Goal: Task Accomplishment & Management: Manage account settings

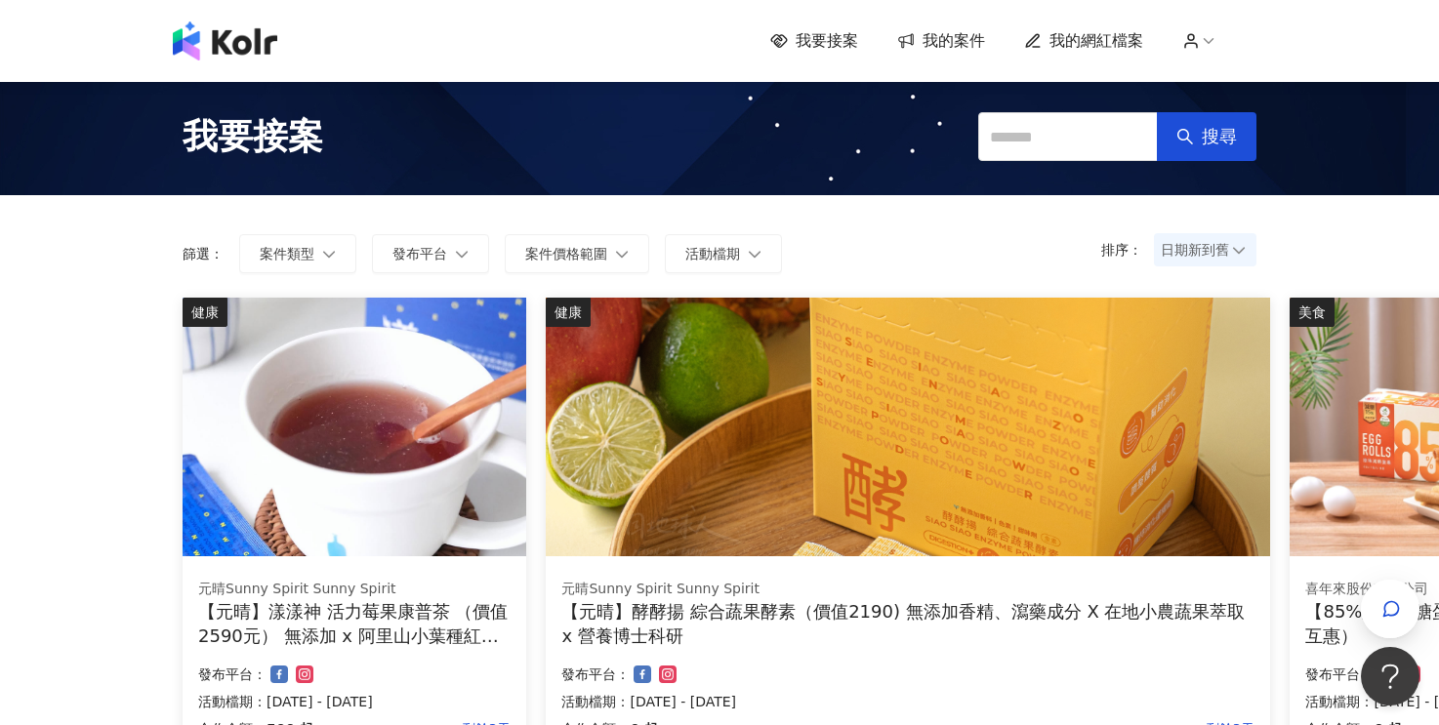
click at [1215, 40] on icon at bounding box center [1209, 41] width 18 height 18
click at [1250, 85] on link "帳戶設定" at bounding box center [1256, 77] width 55 height 16
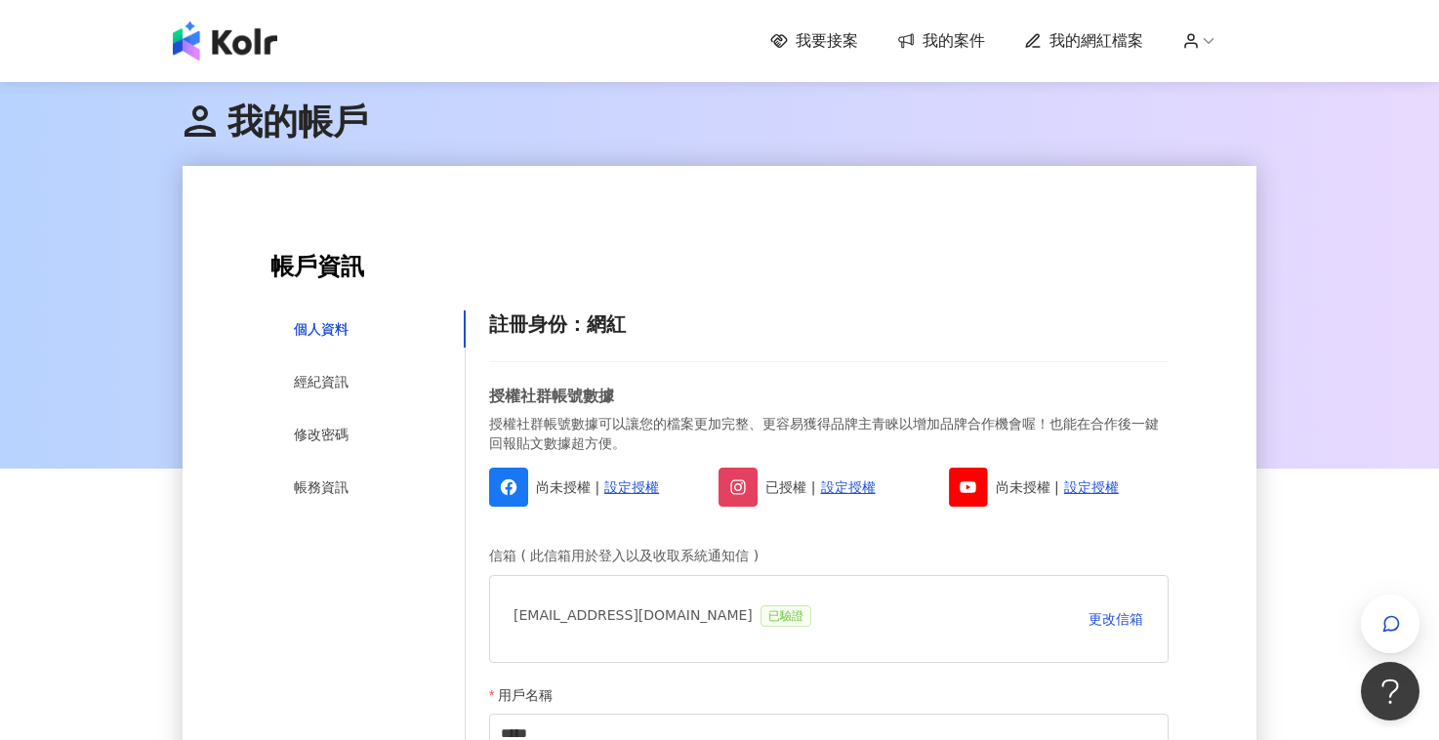
click at [928, 35] on span "我的案件" at bounding box center [954, 40] width 62 height 21
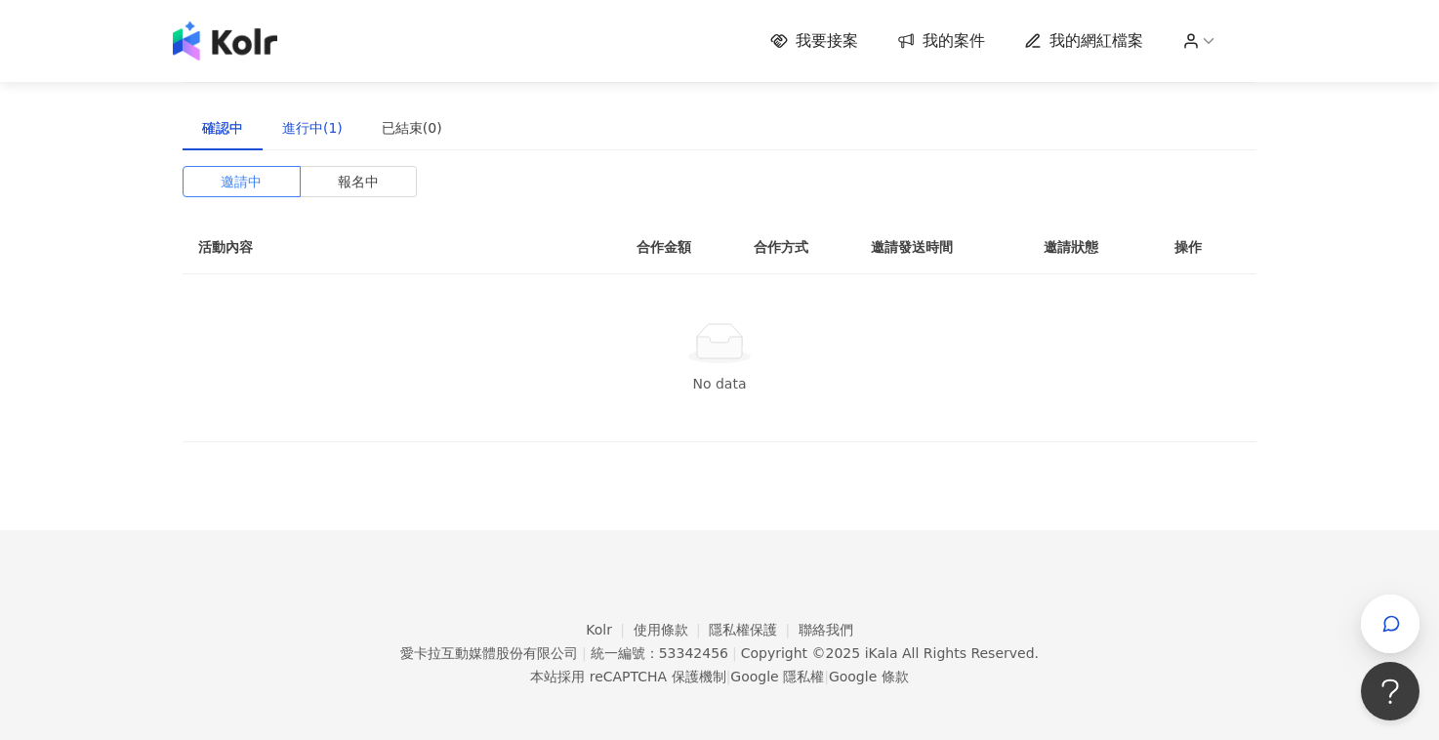
click at [304, 123] on div "進行中(1)" at bounding box center [312, 127] width 61 height 21
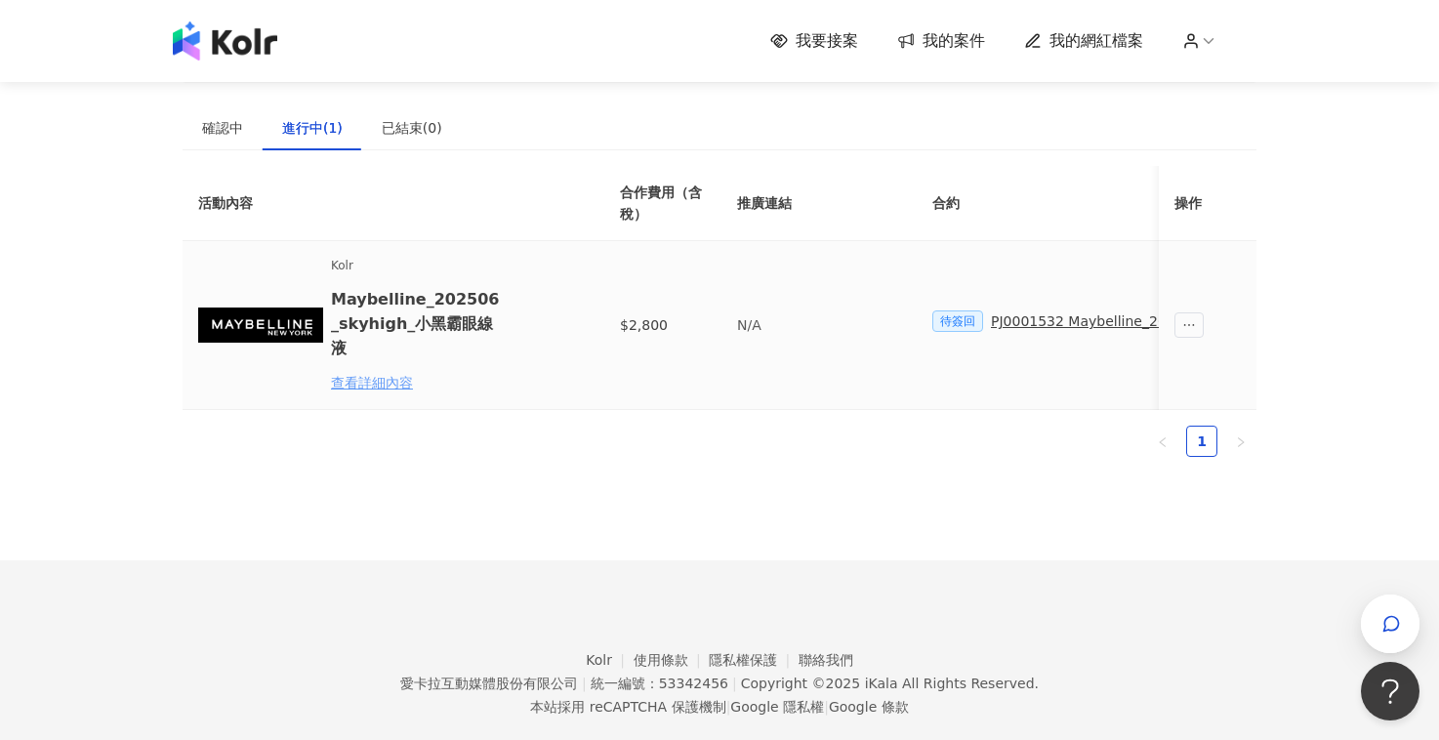
click at [378, 372] on div "查看詳細內容" at bounding box center [416, 382] width 171 height 21
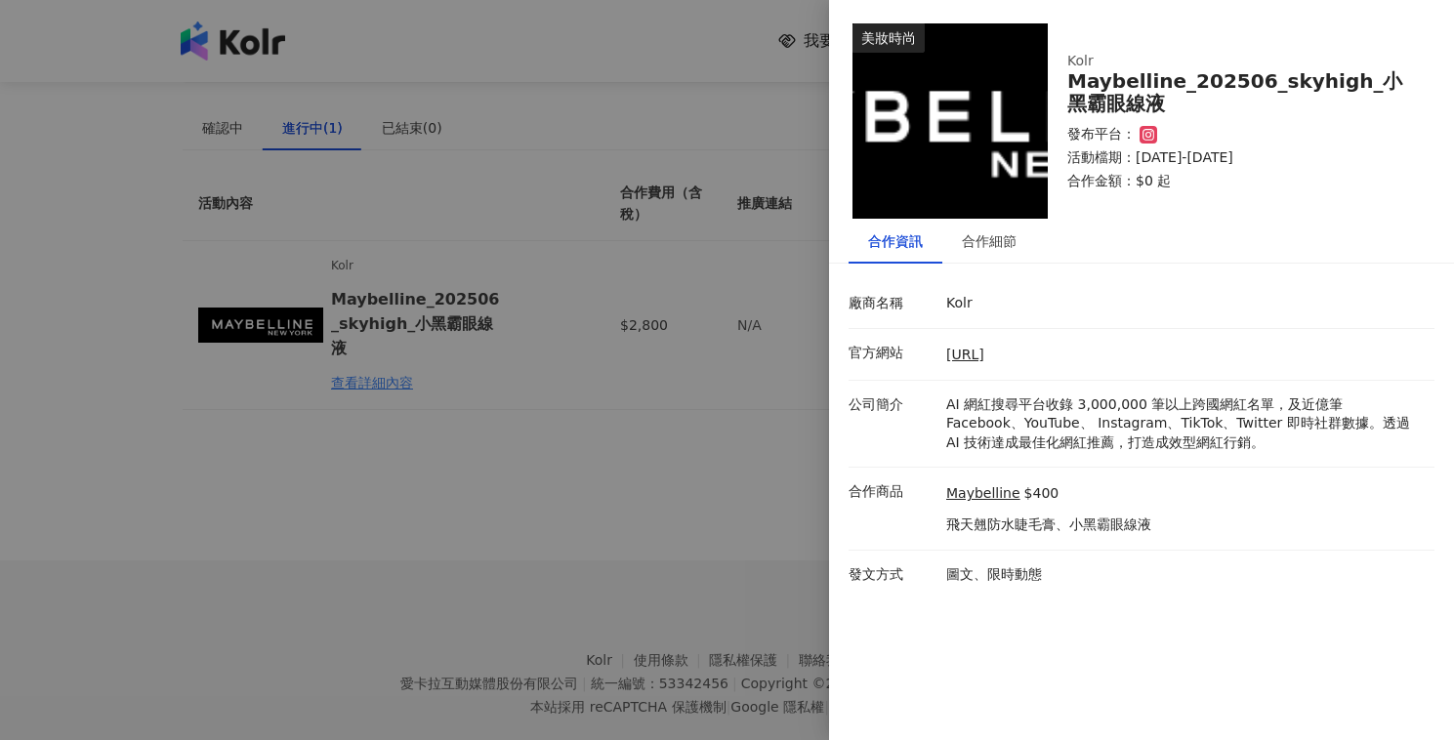
click at [579, 548] on div at bounding box center [727, 370] width 1454 height 740
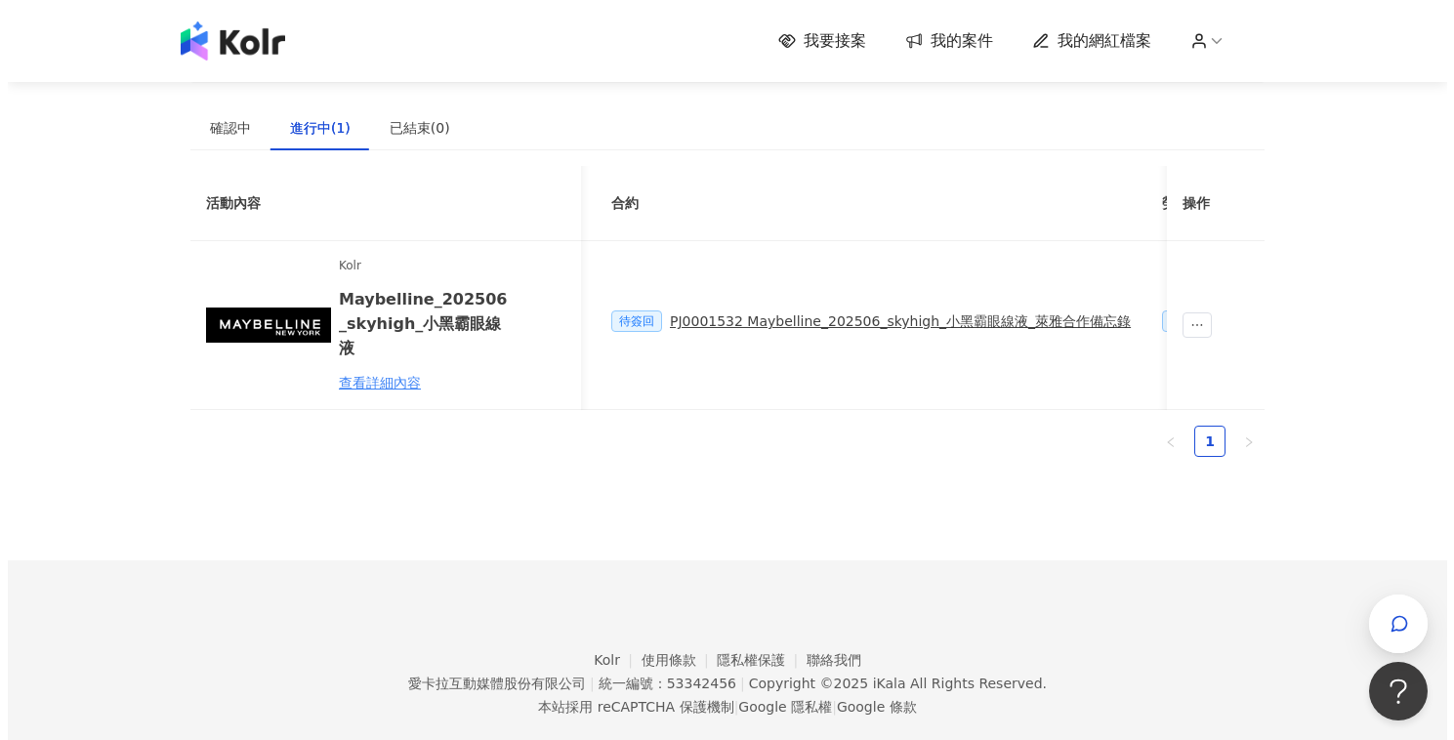
scroll to position [0, 312]
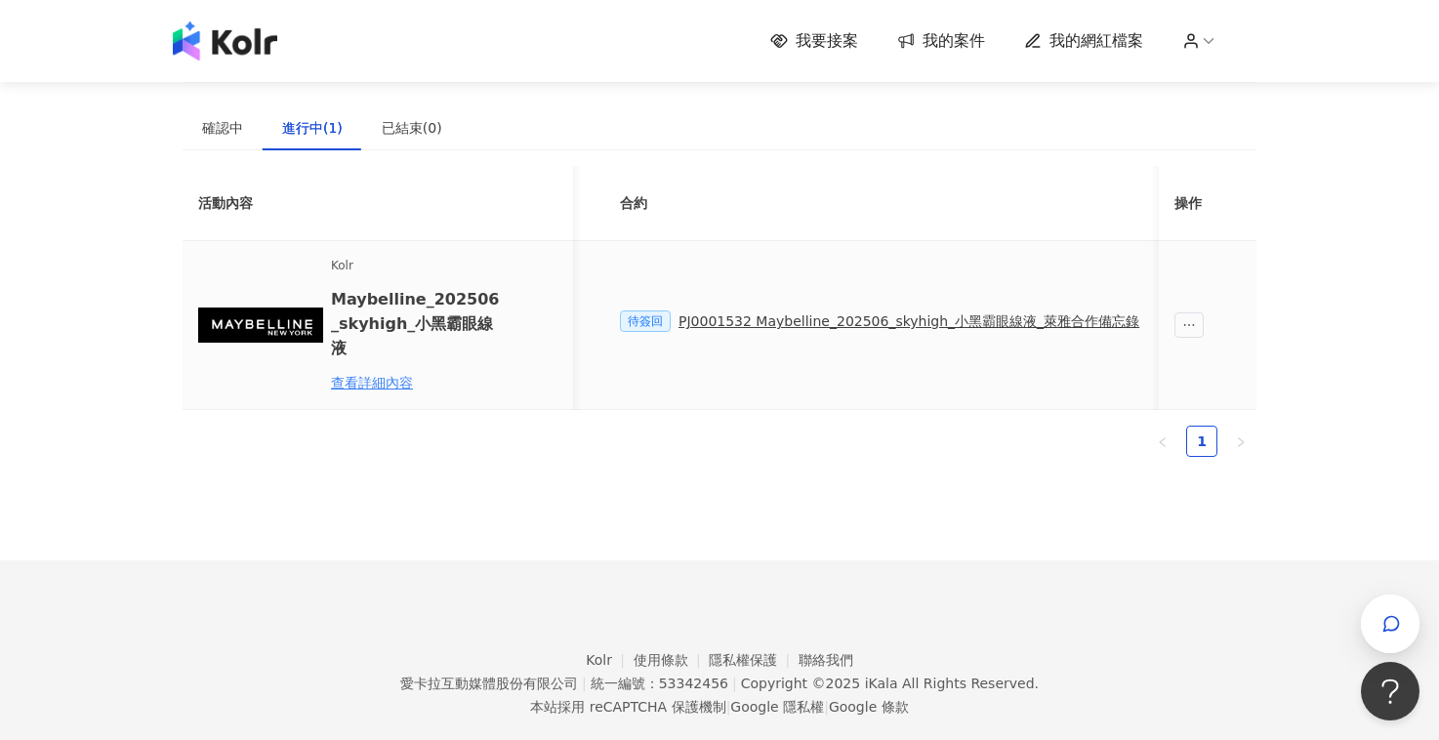
click at [736, 319] on div "PJ0001532 Maybelline_202506_skyhigh_小黑霸眼線液_萊雅合作備忘錄" at bounding box center [908, 320] width 461 height 21
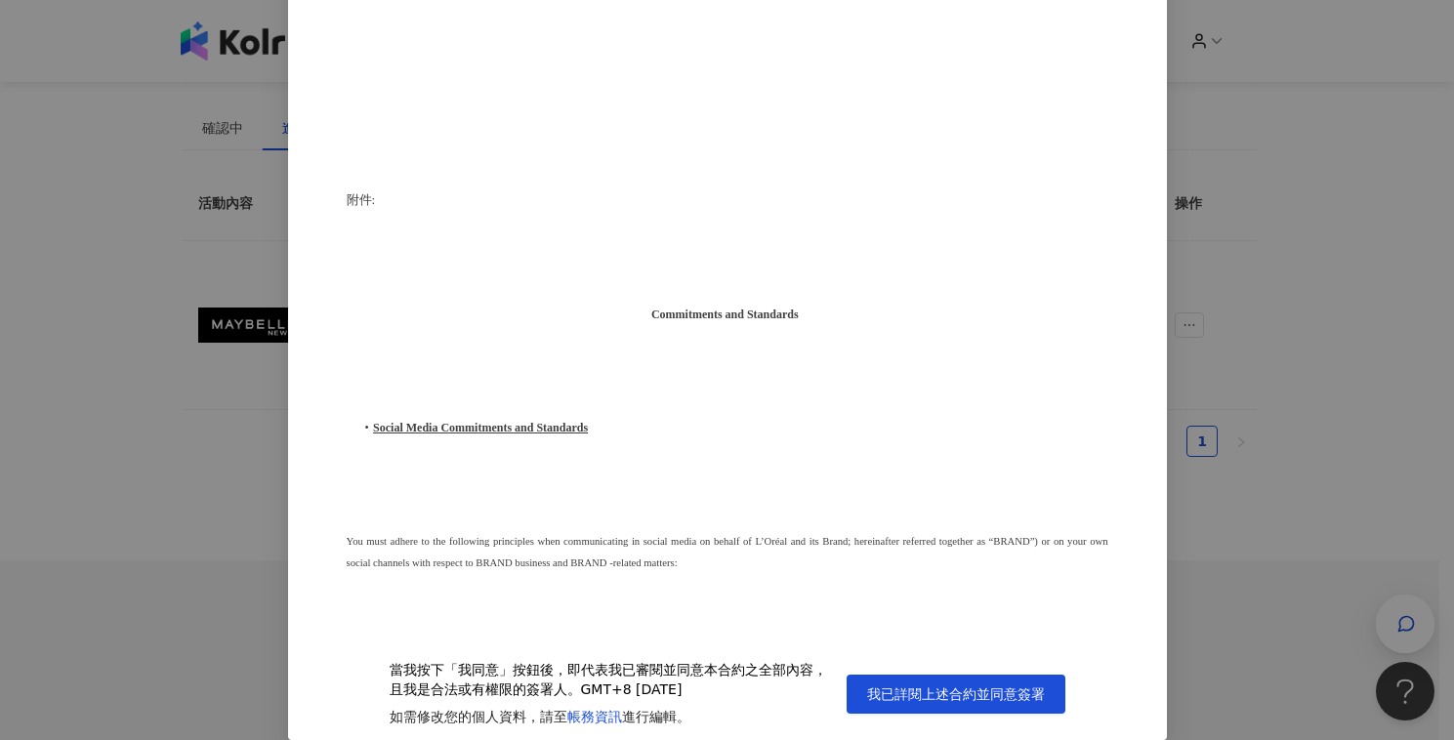
scroll to position [5491, 0]
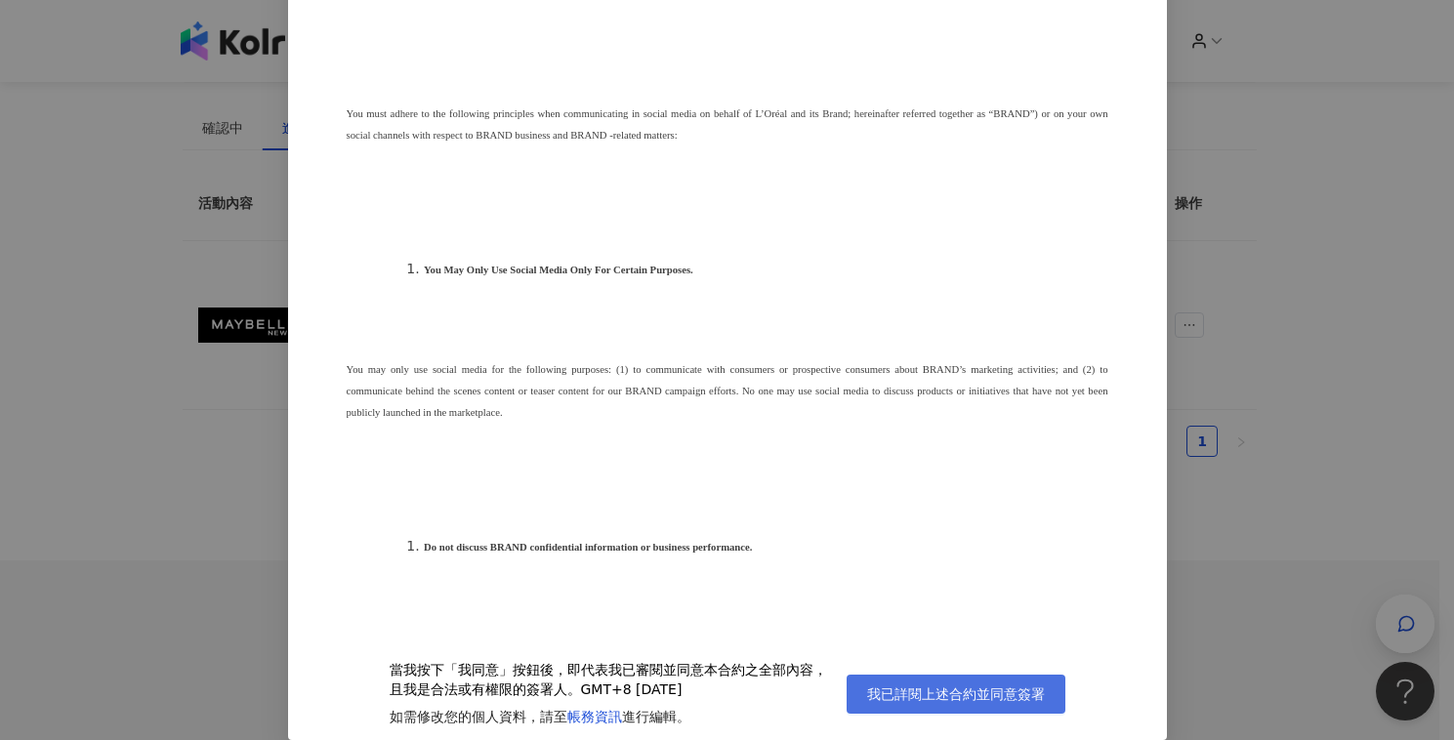
click at [940, 690] on span "我已詳閱上述合約並同意簽署" at bounding box center [956, 694] width 178 height 16
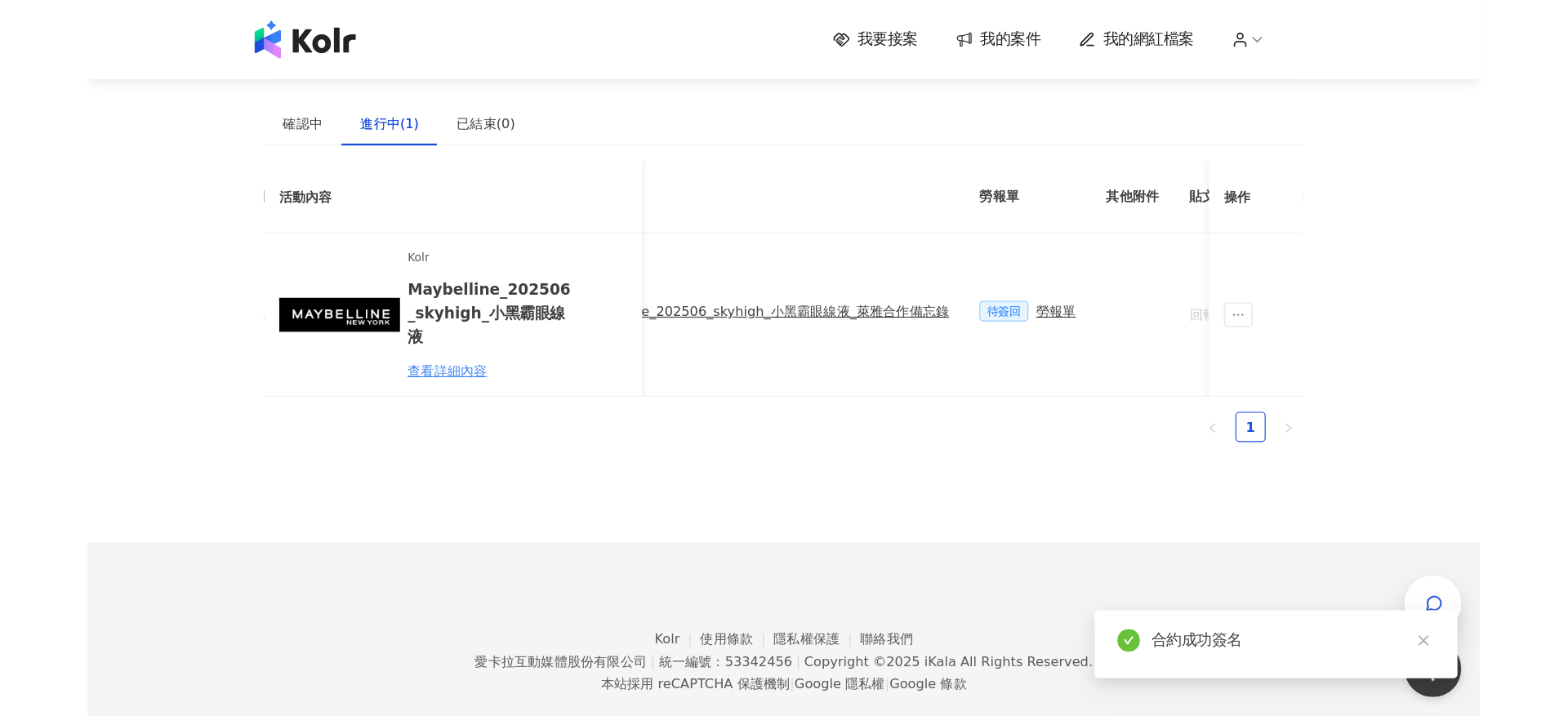
scroll to position [0, 479]
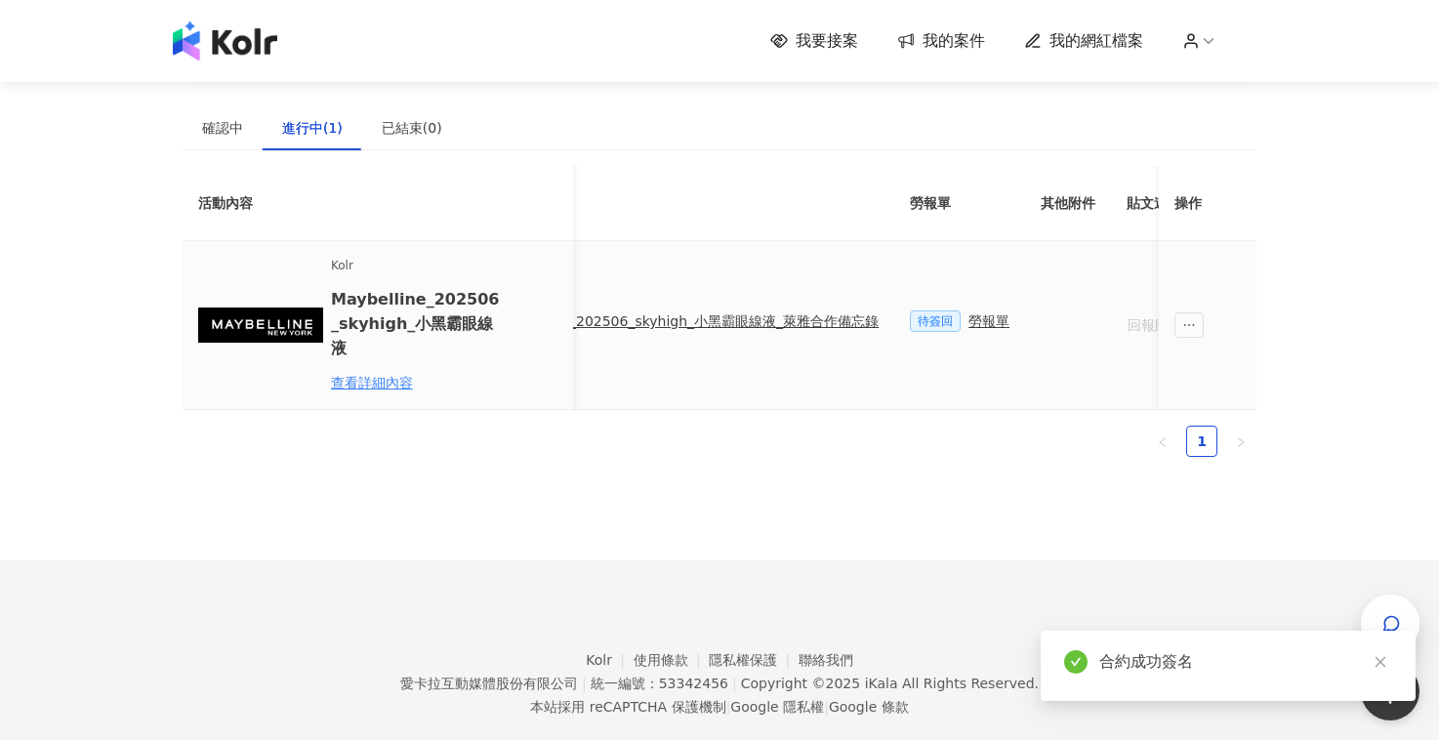
click at [920, 321] on span "待簽回" at bounding box center [935, 320] width 51 height 21
click at [929, 312] on span "待簽回" at bounding box center [935, 320] width 51 height 21
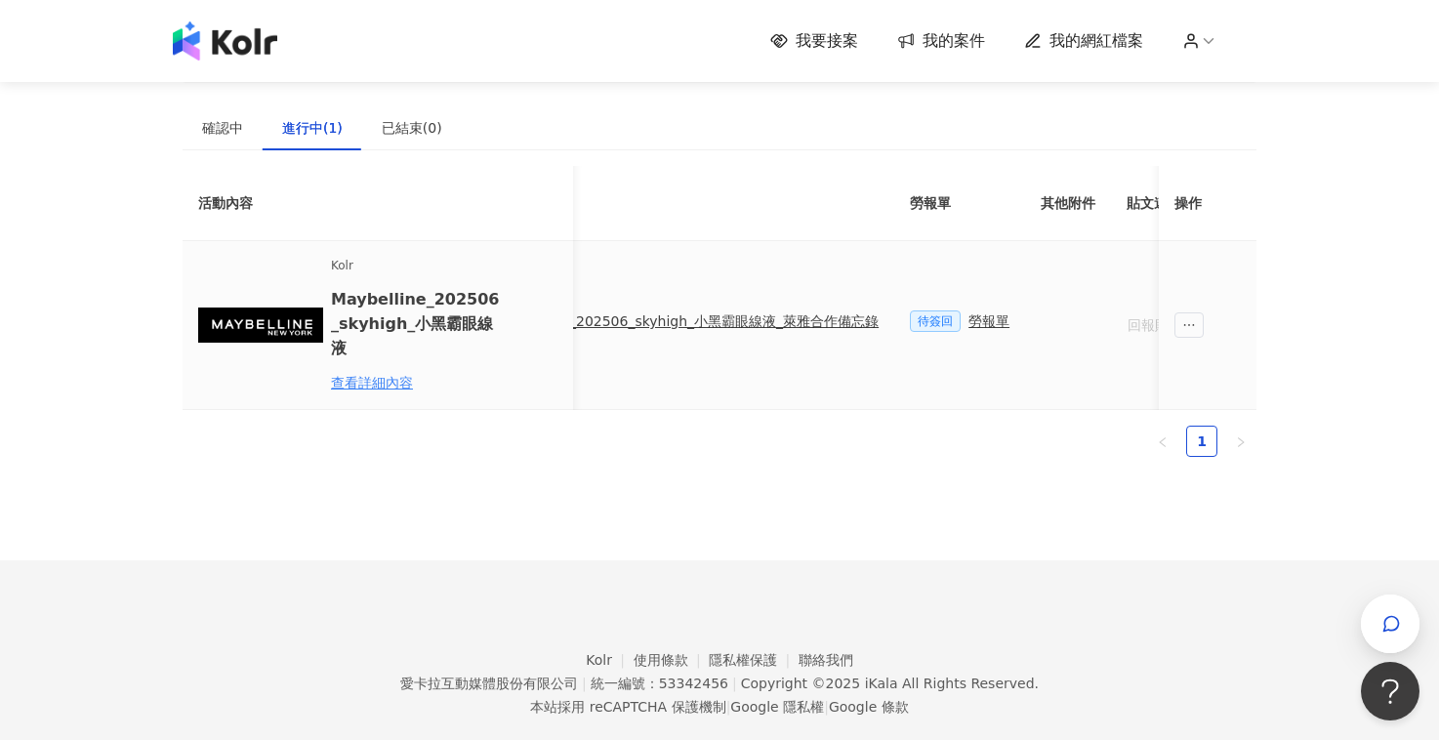
click at [968, 313] on div "勞報單" at bounding box center [988, 320] width 41 height 21
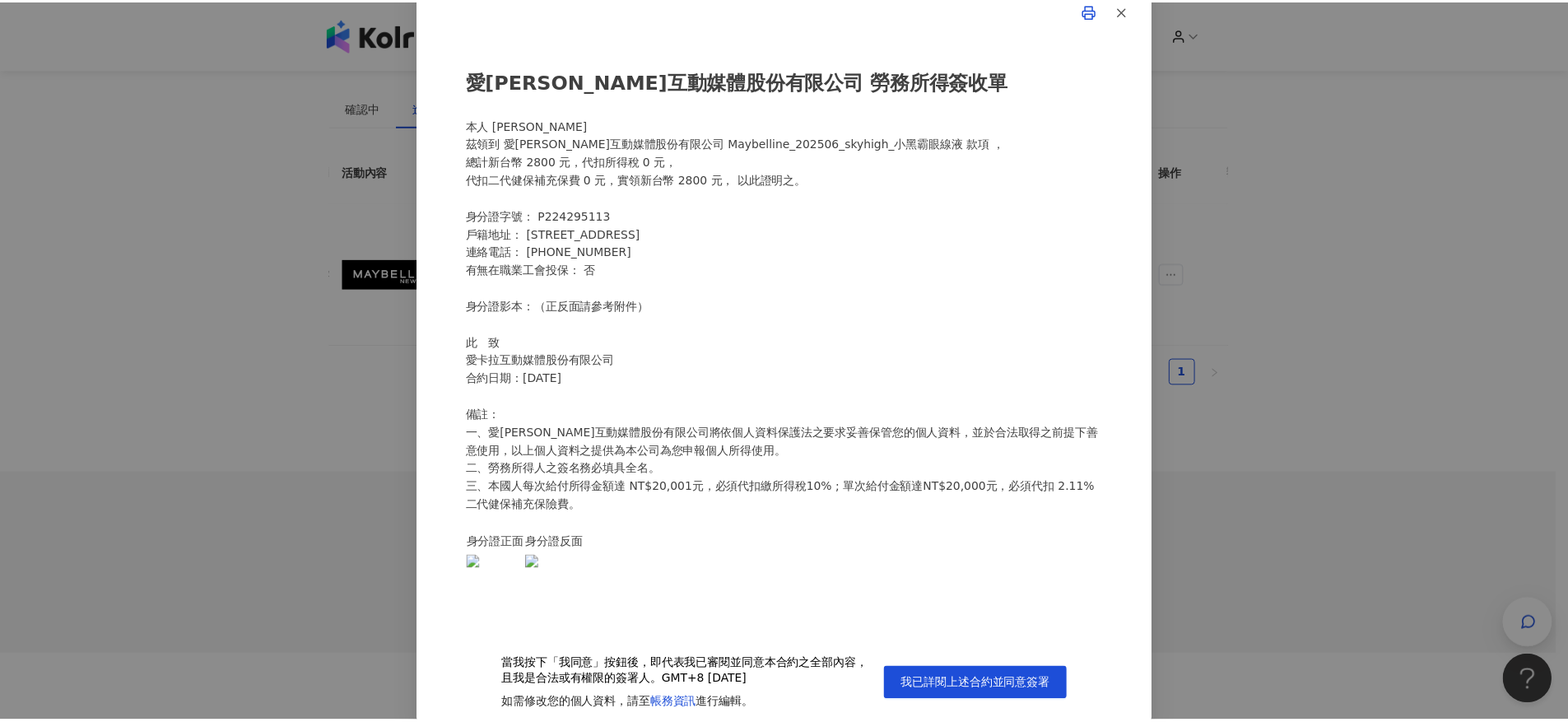
scroll to position [19, 0]
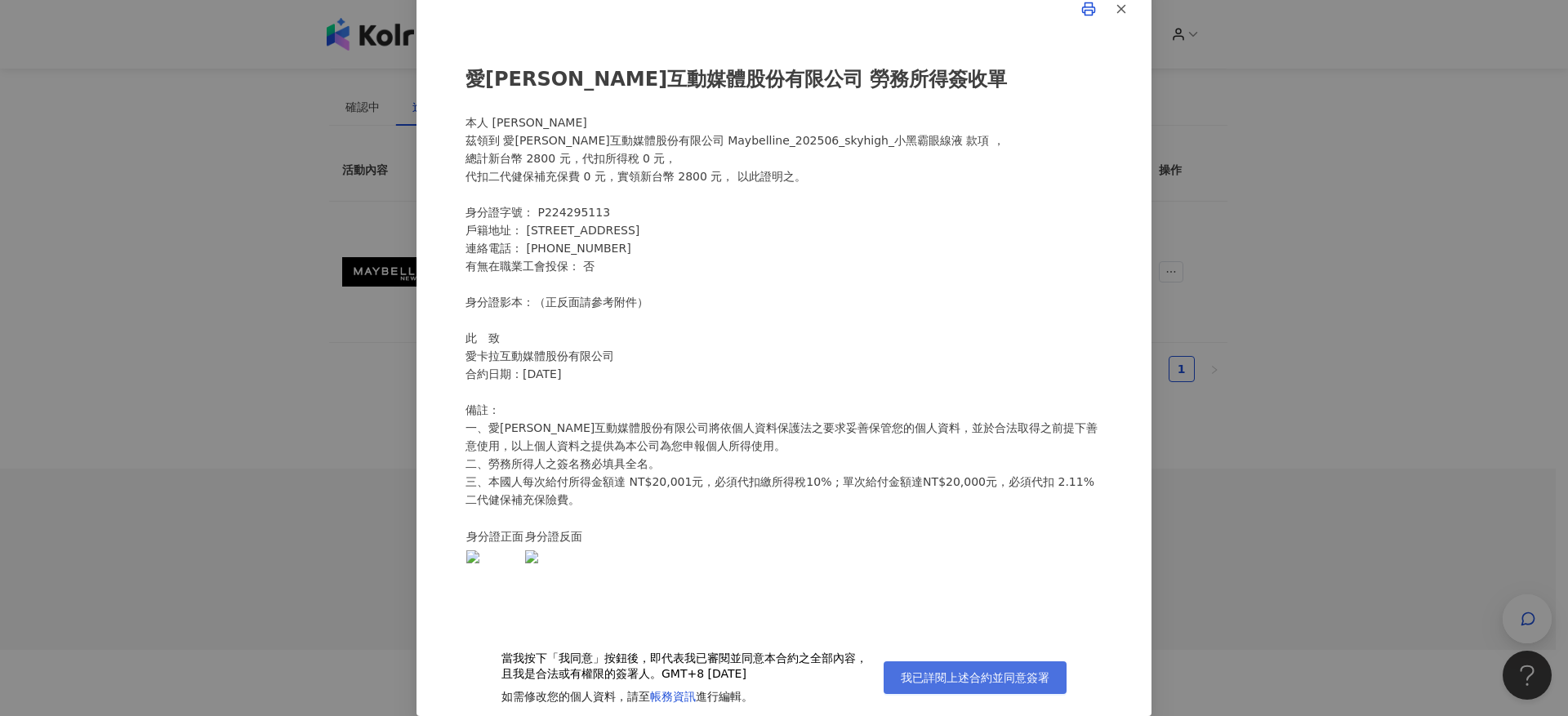
click at [971, 618] on span "我已詳閱上述合約並同意簽署" at bounding box center [976, 678] width 149 height 13
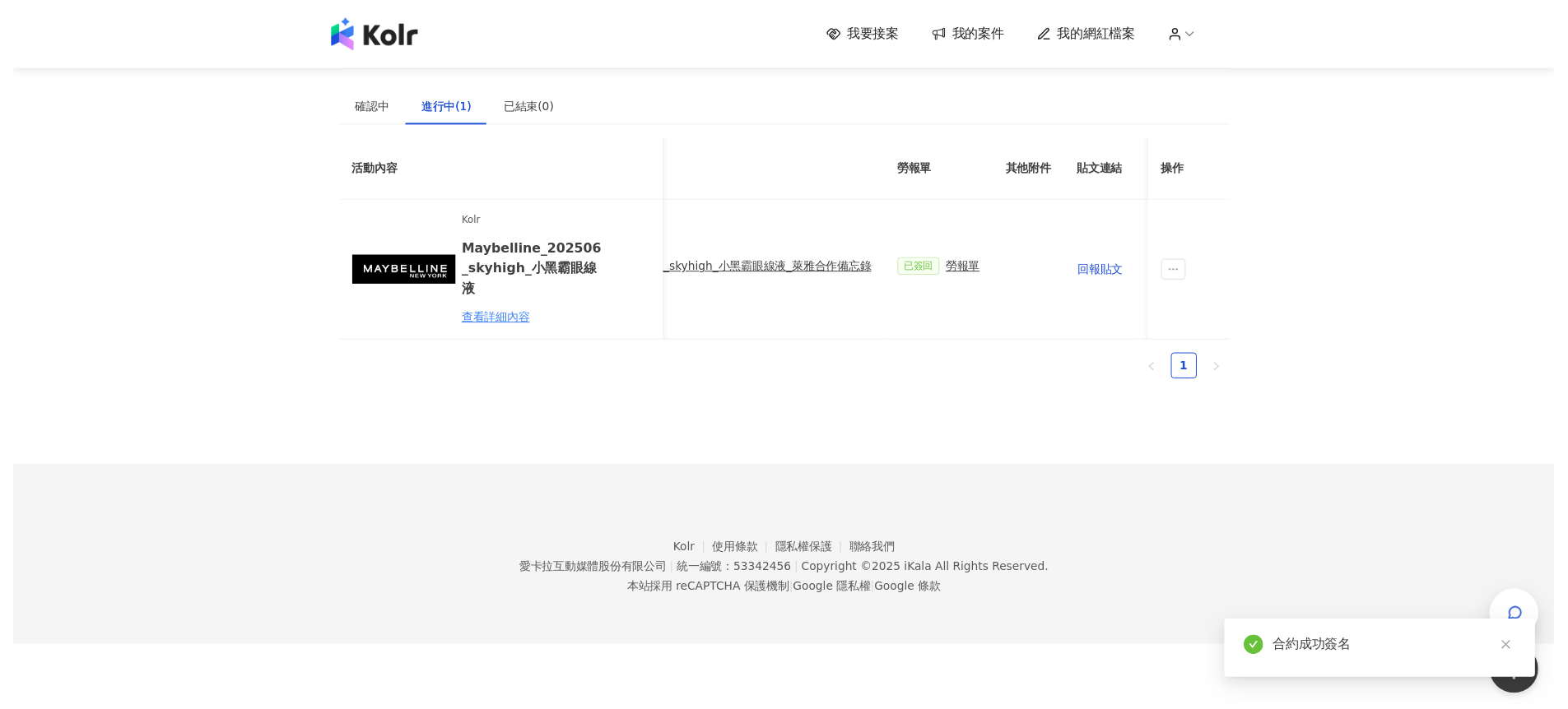
scroll to position [0, 783]
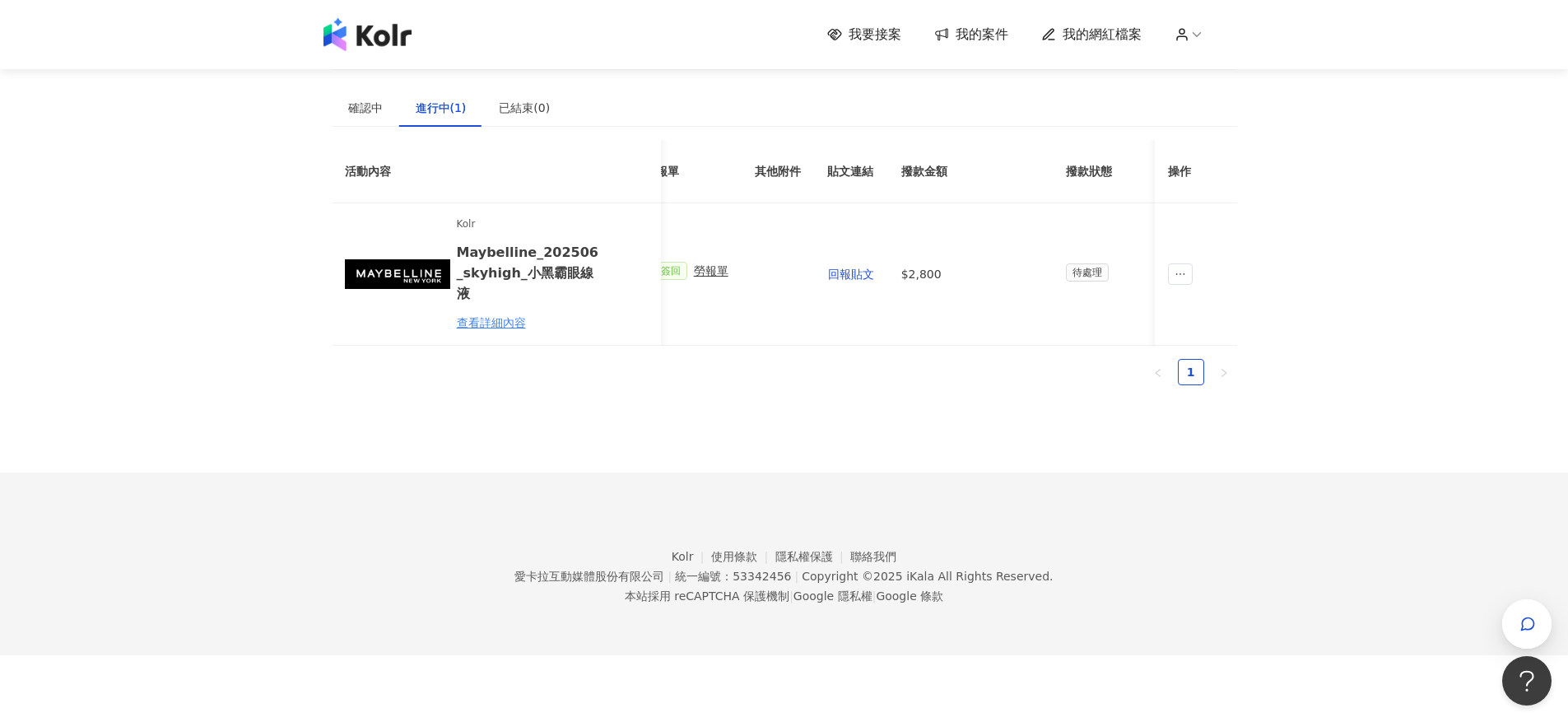
click at [1108, 36] on span "我的網紅檔案" at bounding box center [1102, 34] width 79 height 18
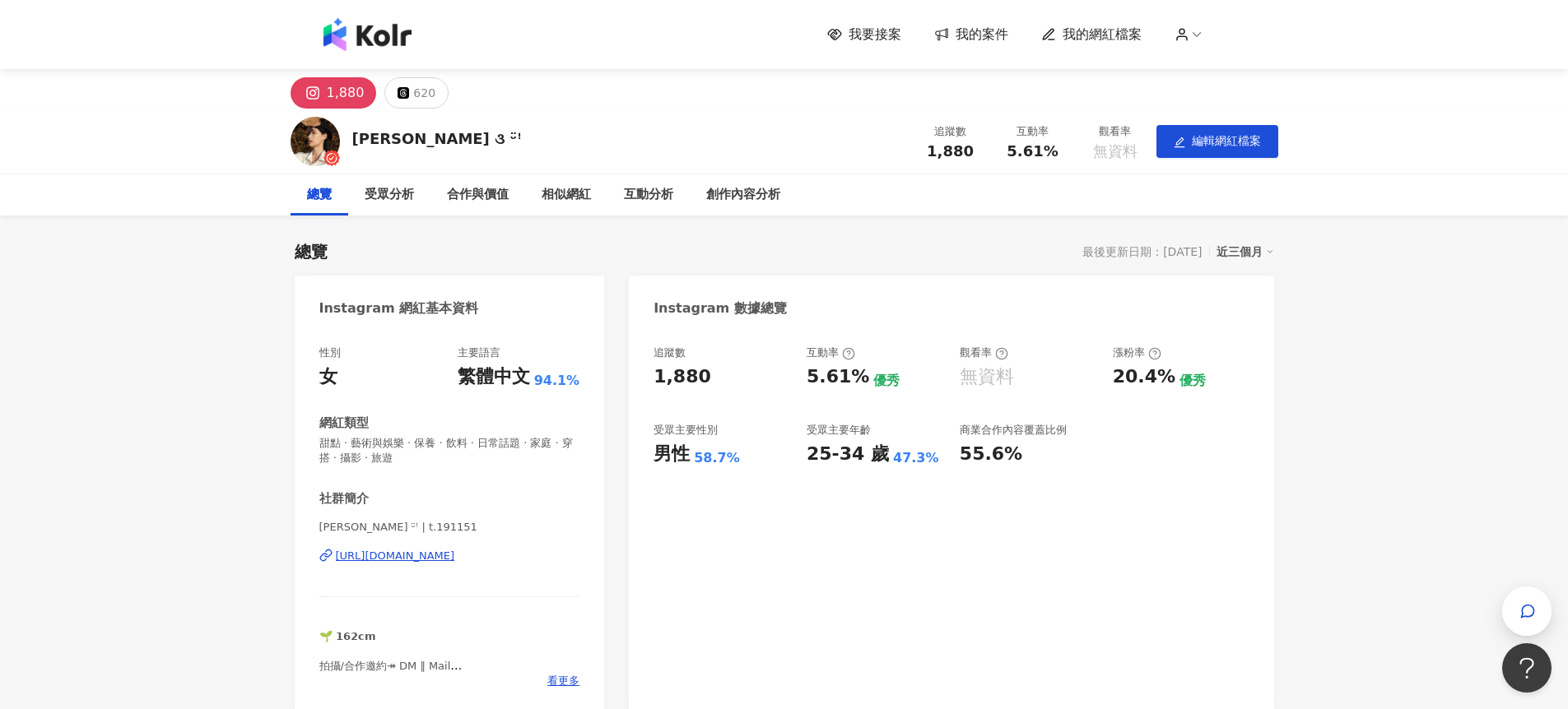
click at [395, 191] on div "受眾分析" at bounding box center [389, 195] width 50 height 19
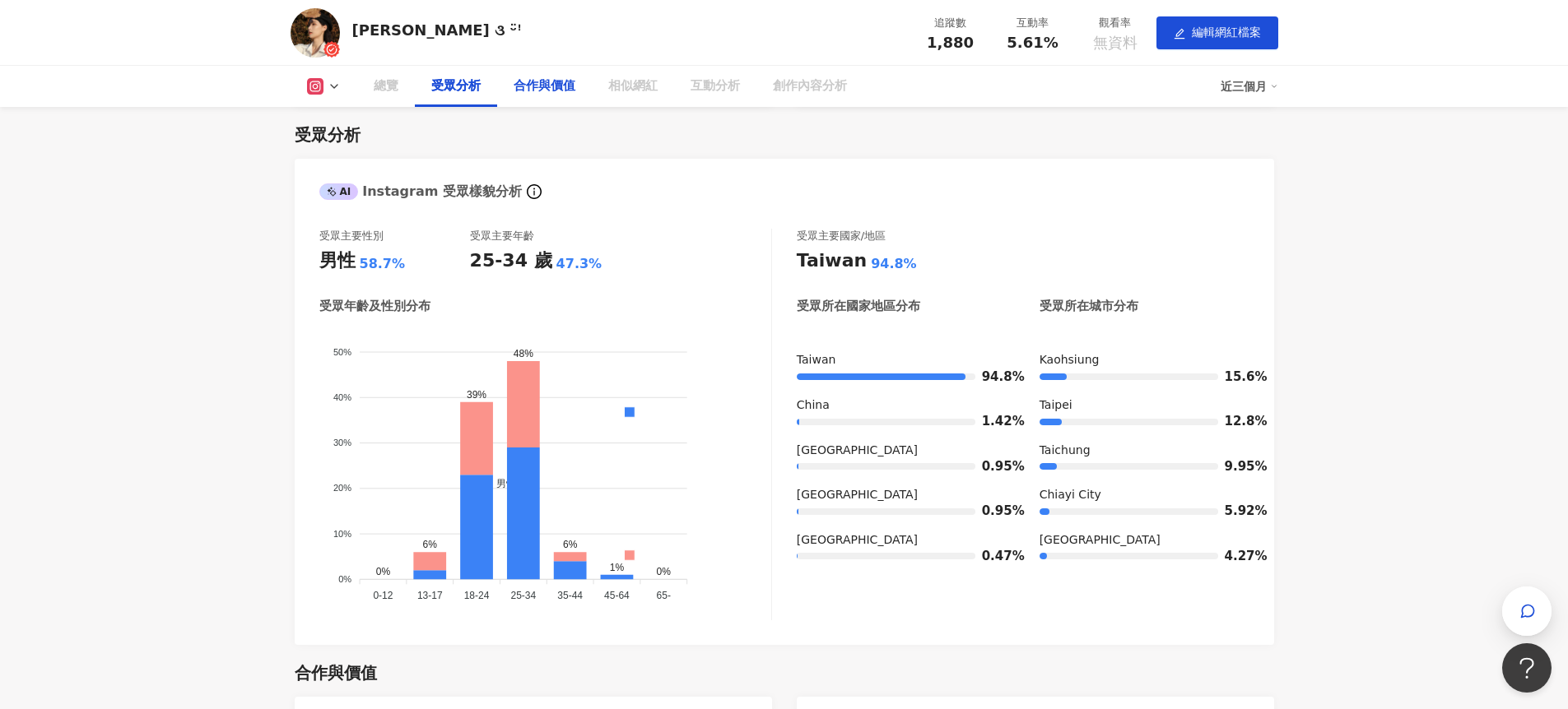
click at [538, 88] on div "合作與價值" at bounding box center [544, 86] width 62 height 19
click at [552, 89] on div "合作與價值" at bounding box center [544, 86] width 62 height 19
